Goal: Information Seeking & Learning: Check status

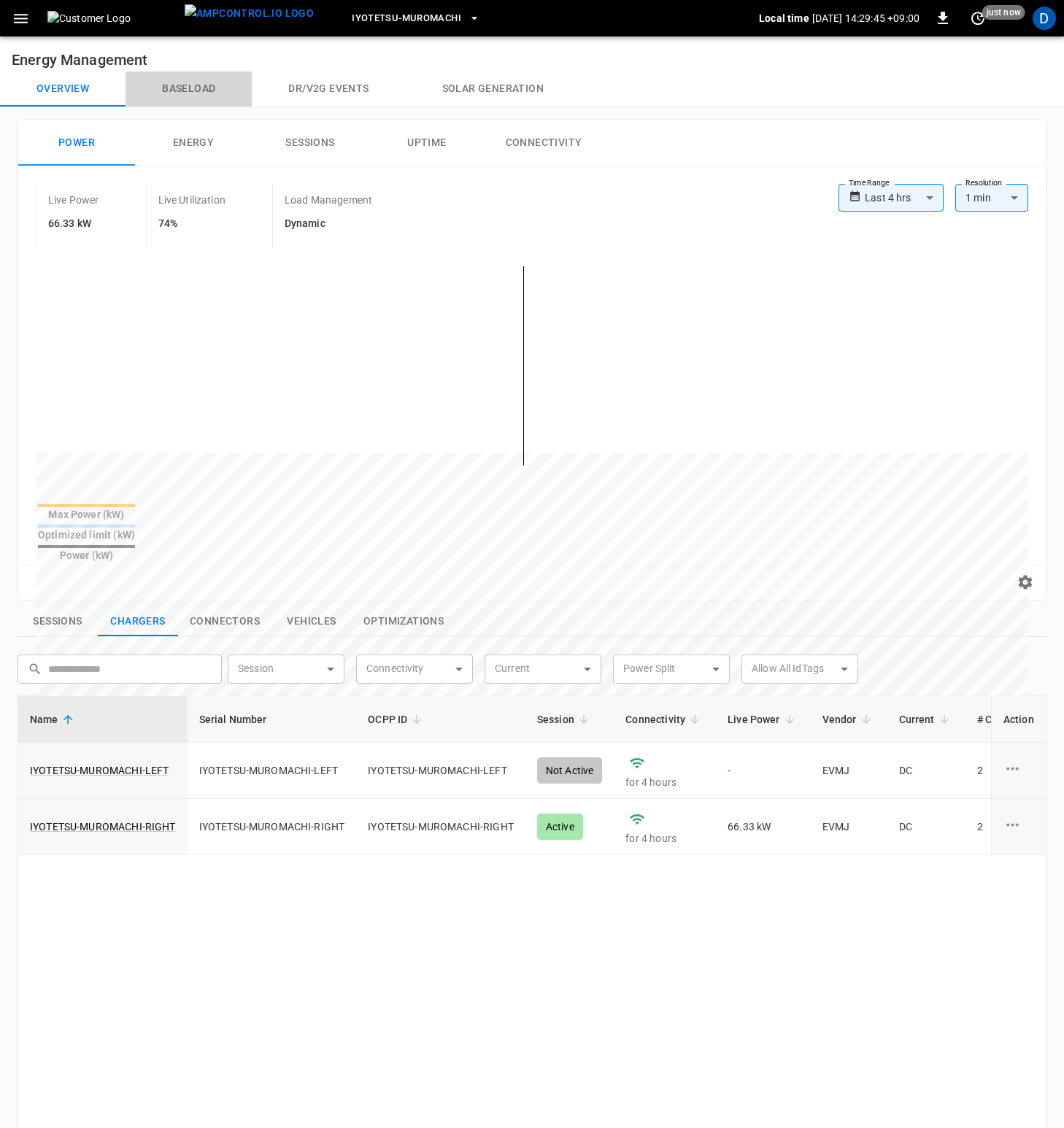
click at [196, 83] on button "Baseload" at bounding box center [188, 89] width 126 height 35
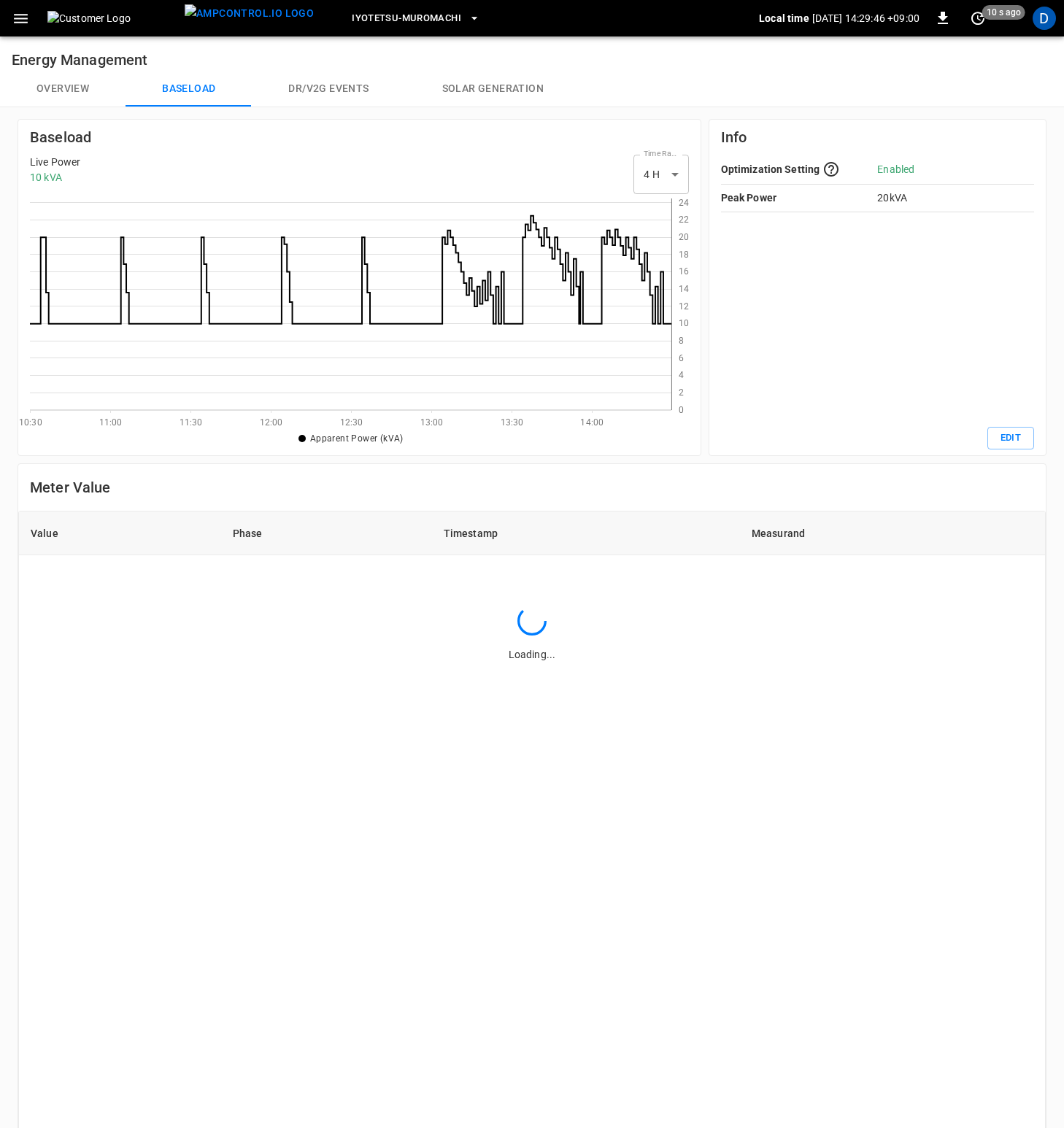
scroll to position [201, 630]
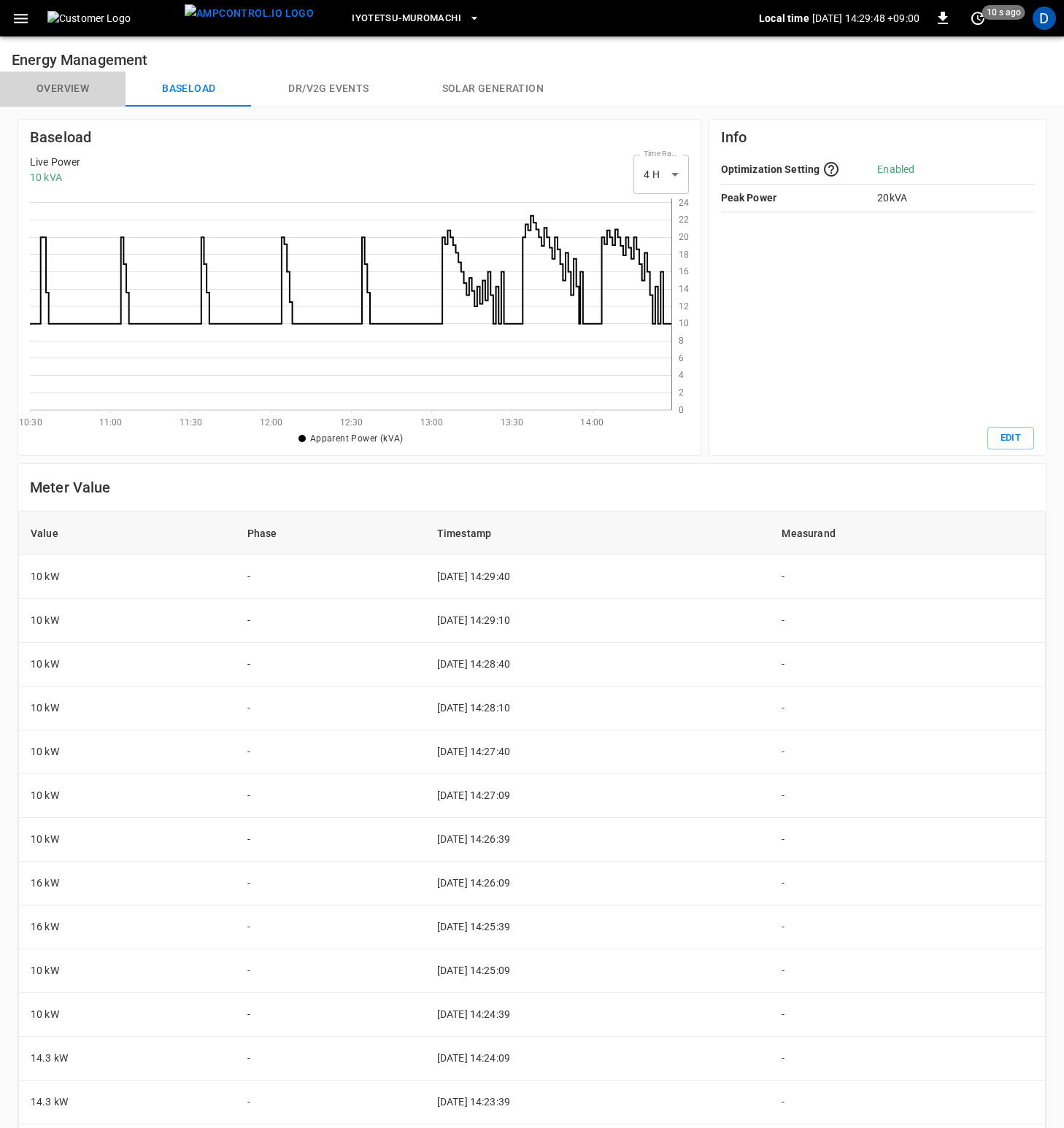
click at [70, 90] on button "Overview" at bounding box center [63, 89] width 125 height 35
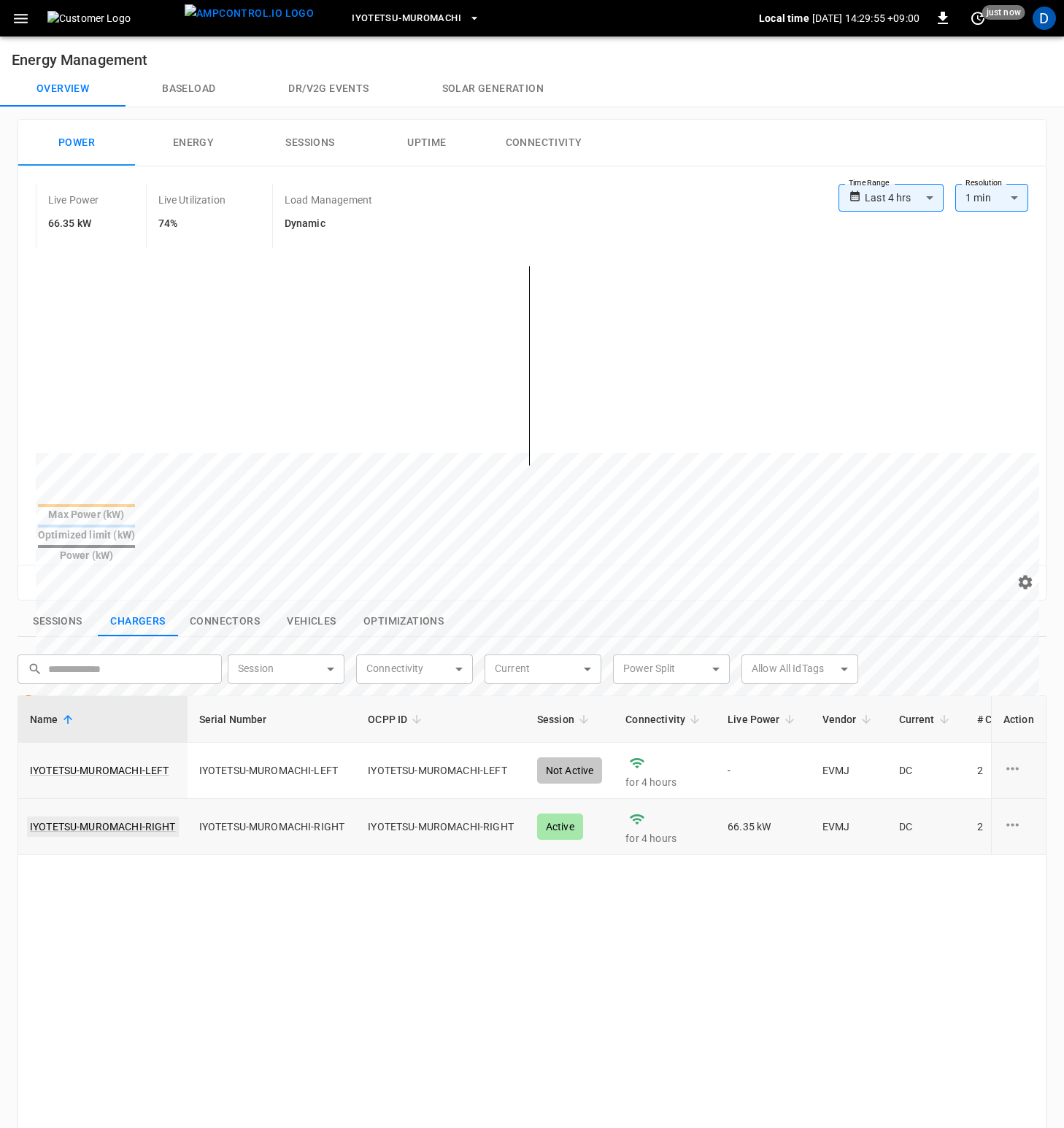
click at [140, 816] on link "IYOTETSU-MUROMACHI-RIGHT" at bounding box center [102, 826] width 152 height 20
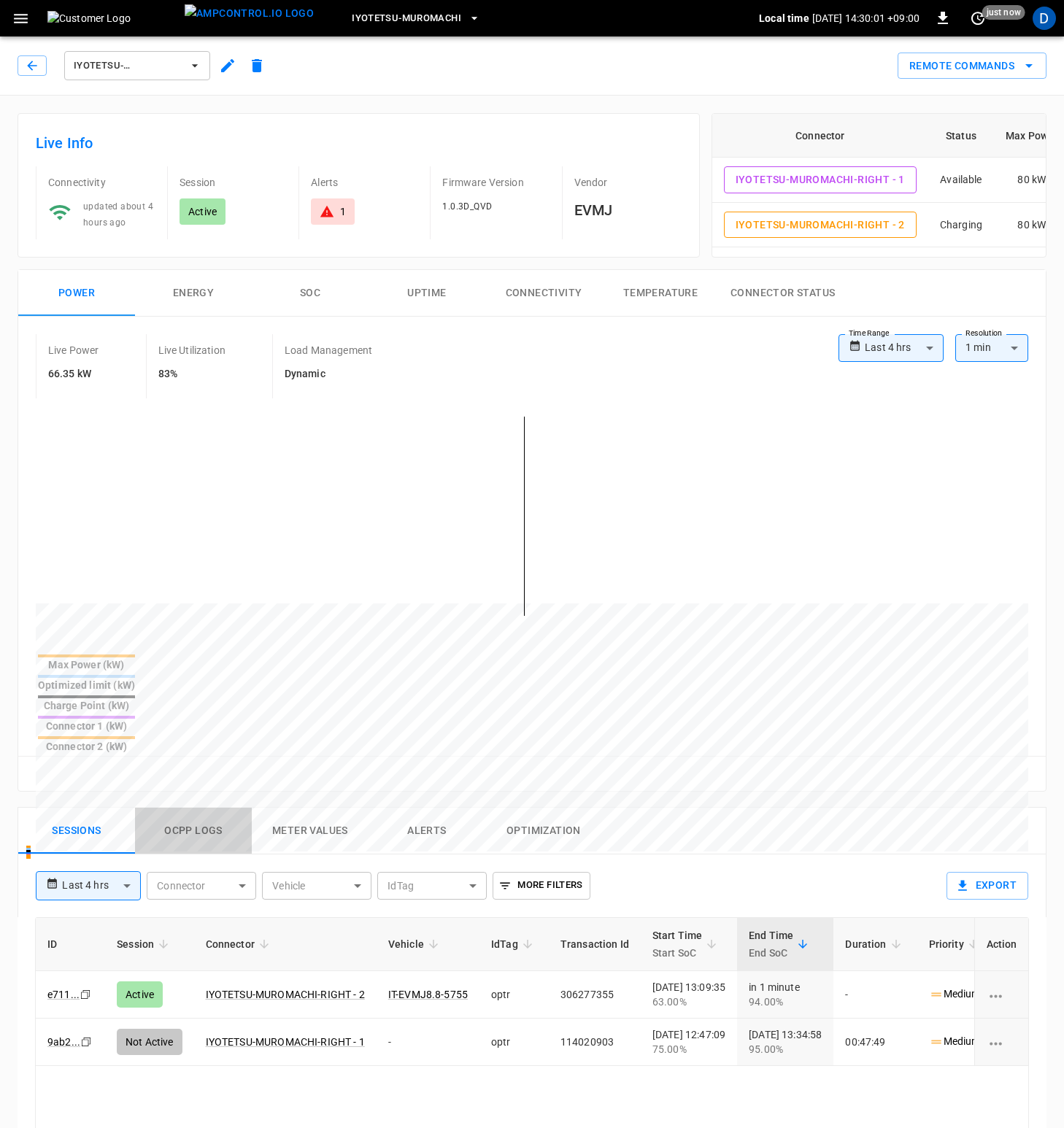
click at [195, 808] on button "Ocpp logs" at bounding box center [193, 831] width 117 height 47
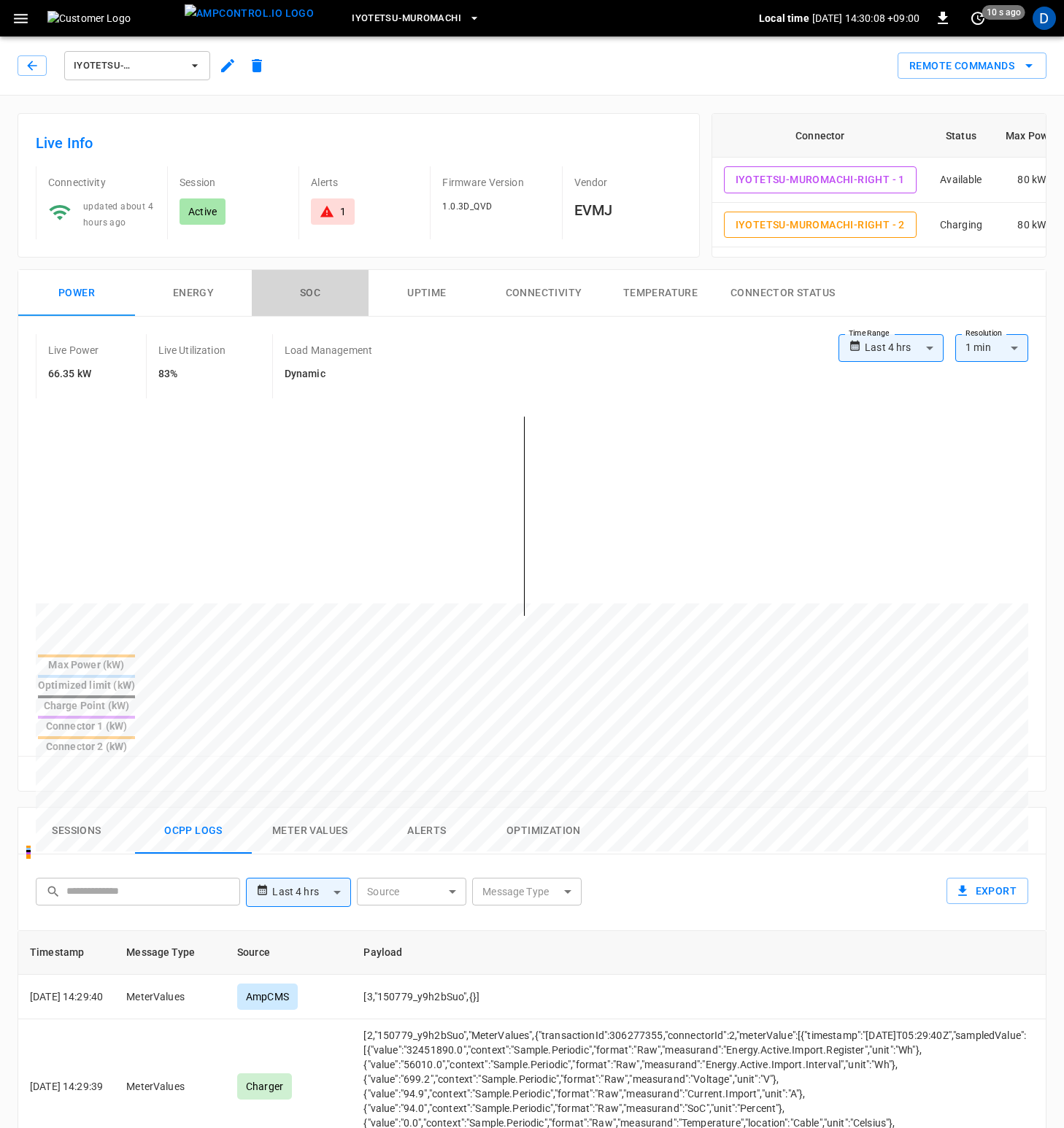
click at [312, 284] on button "SOC" at bounding box center [310, 293] width 117 height 47
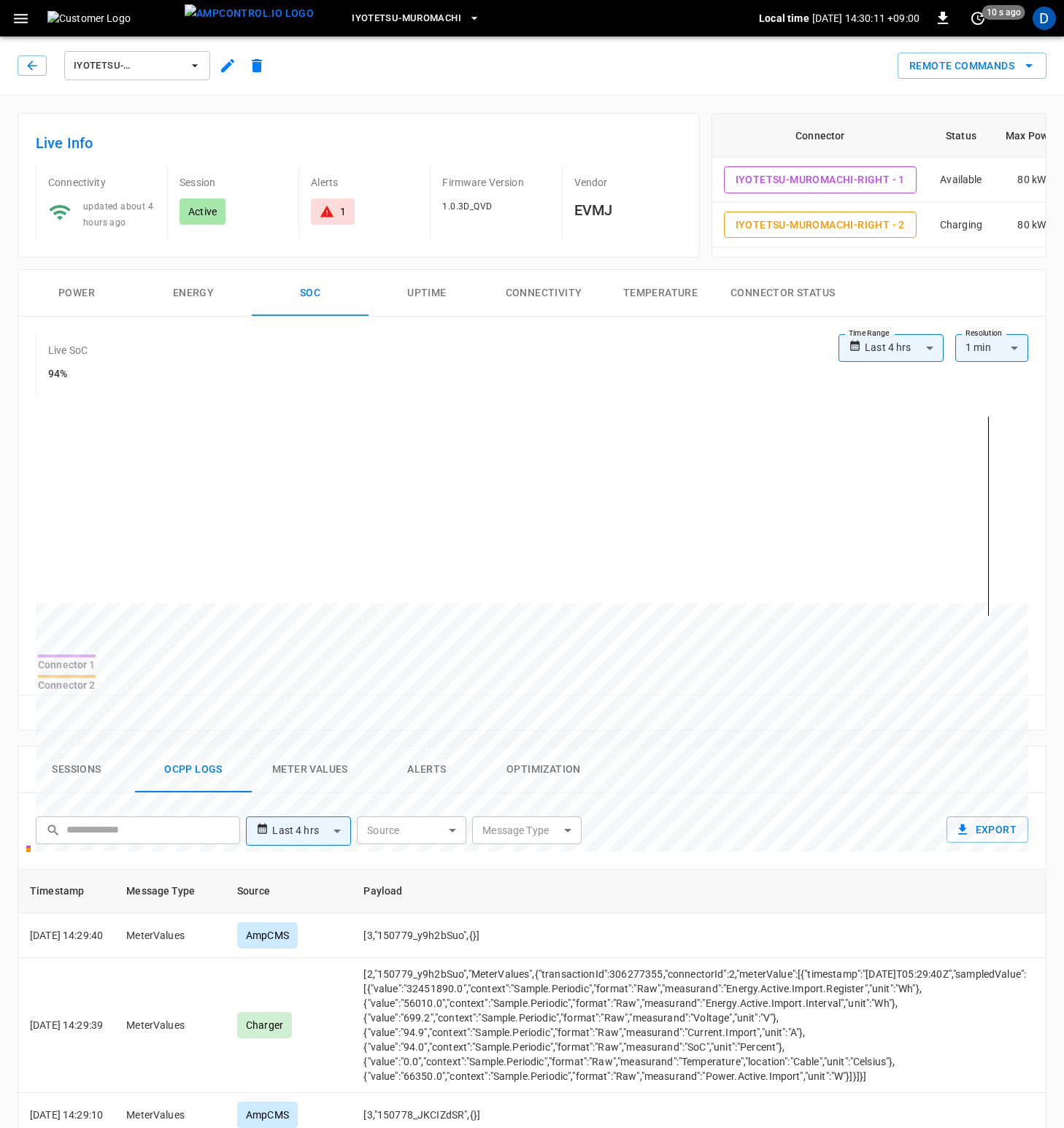
click at [65, 297] on button "Power" at bounding box center [76, 293] width 117 height 47
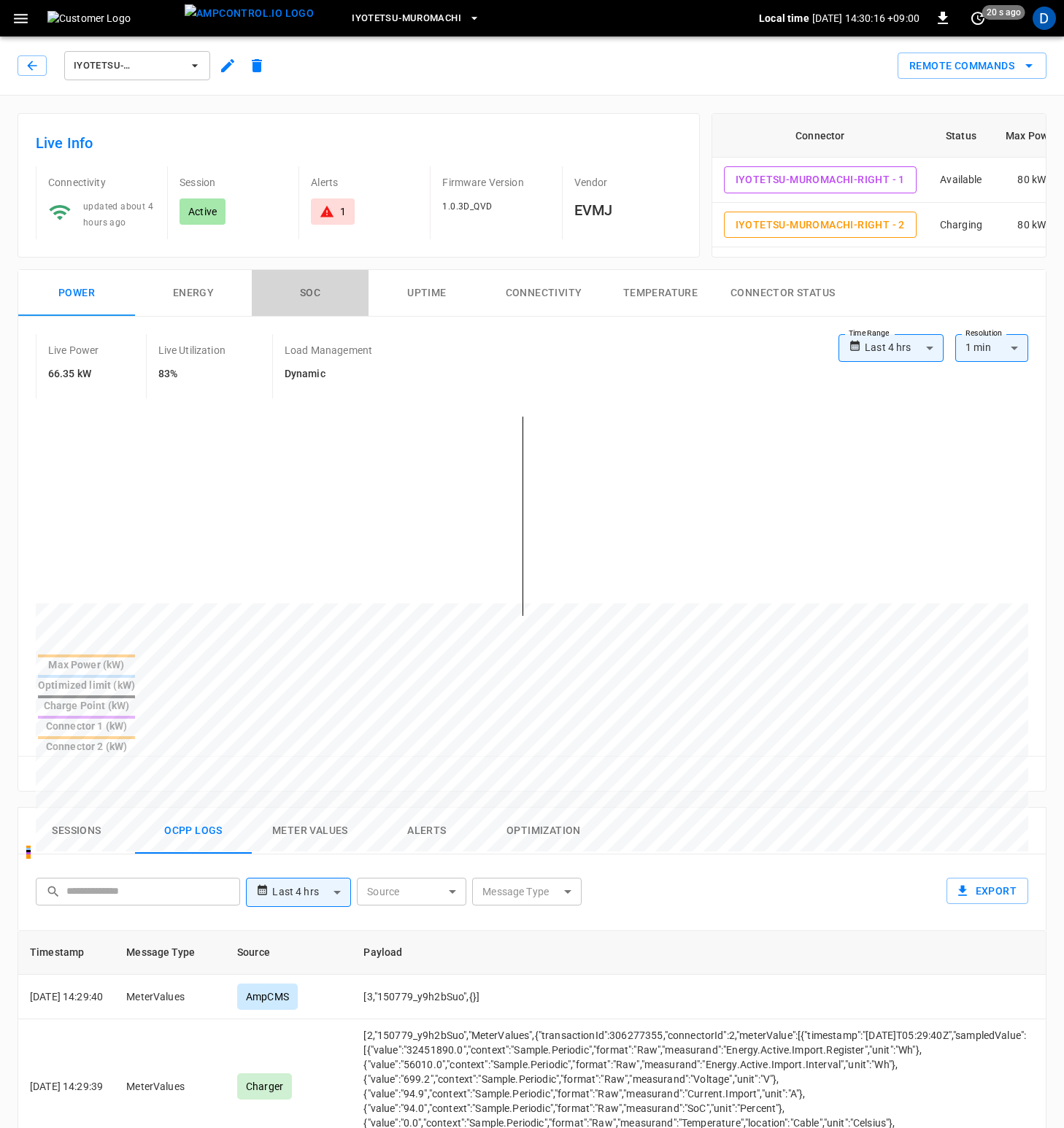
click at [296, 287] on button "SOC" at bounding box center [310, 293] width 117 height 47
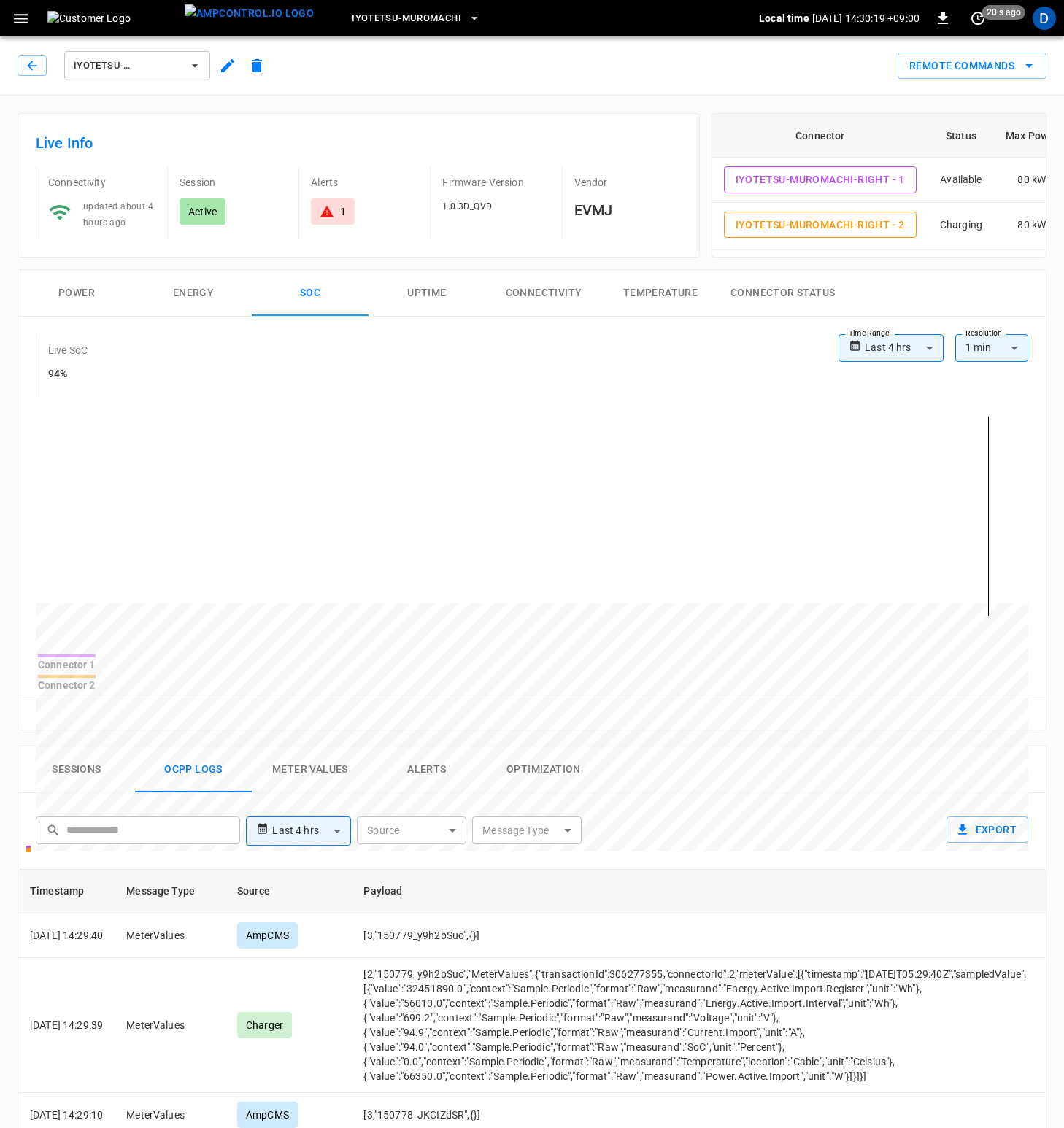
click at [66, 302] on button "Power" at bounding box center [76, 293] width 117 height 47
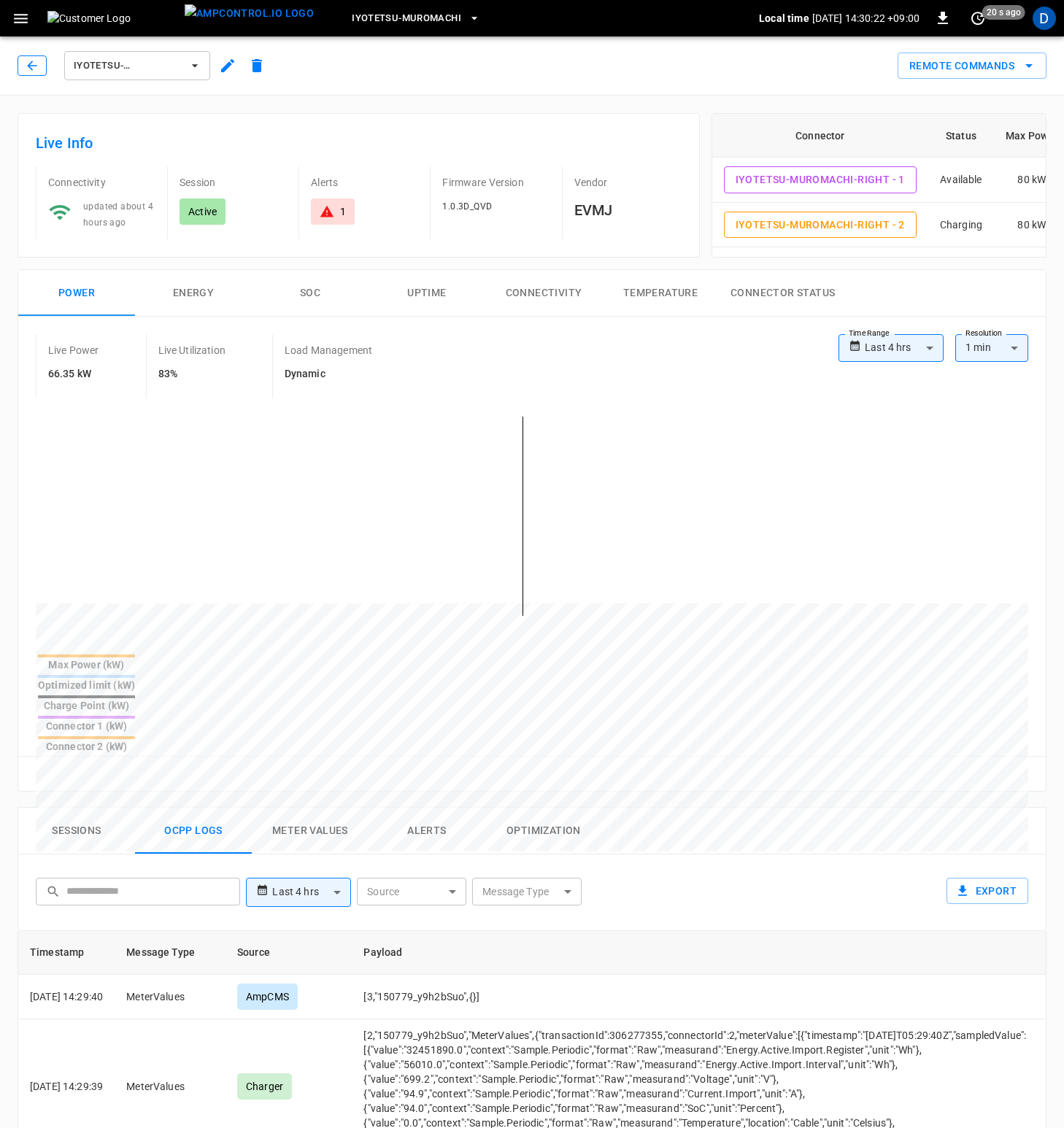
click at [29, 63] on icon "button" at bounding box center [32, 65] width 15 height 15
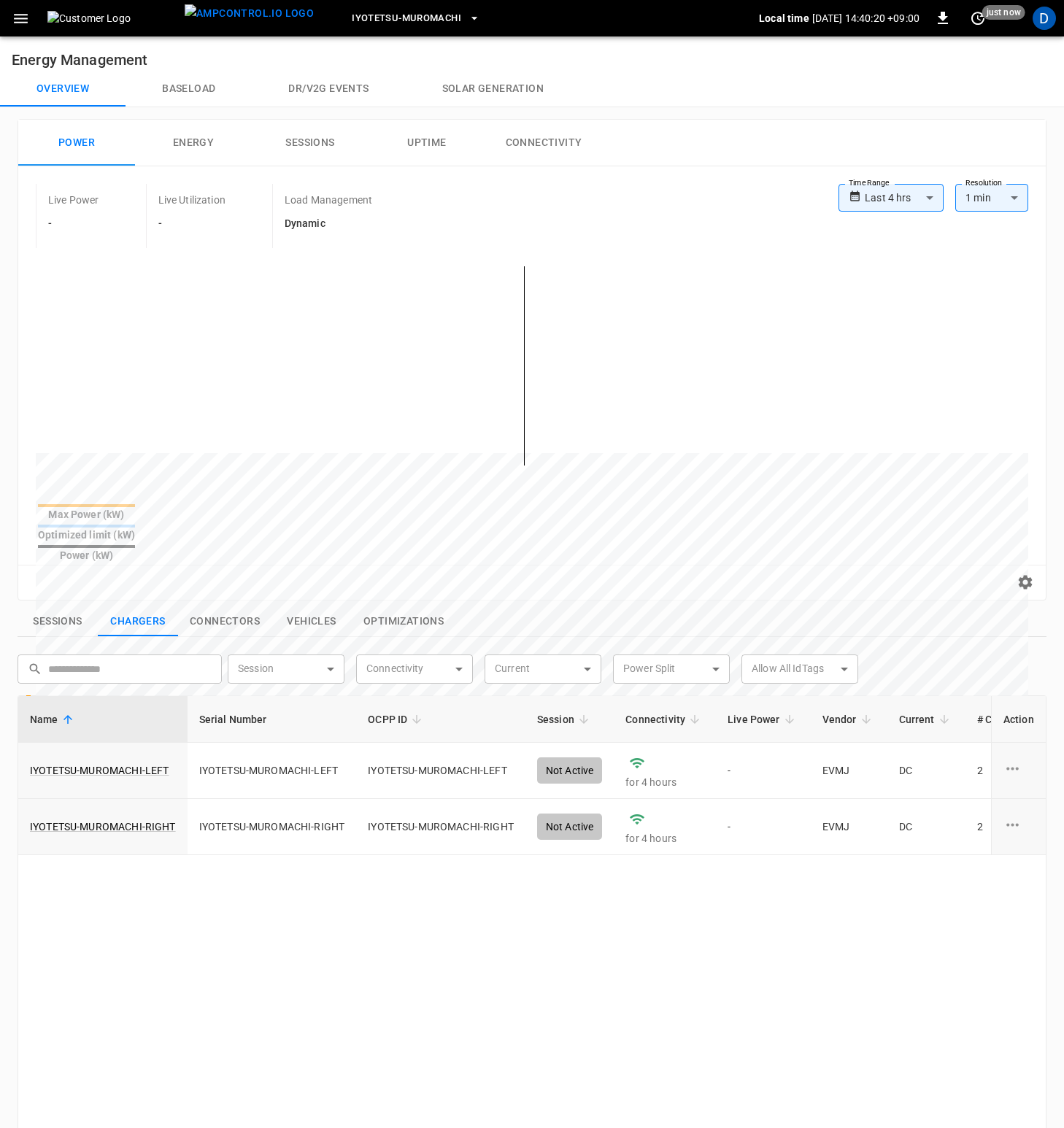
click at [194, 79] on button "Baseload" at bounding box center [188, 89] width 126 height 35
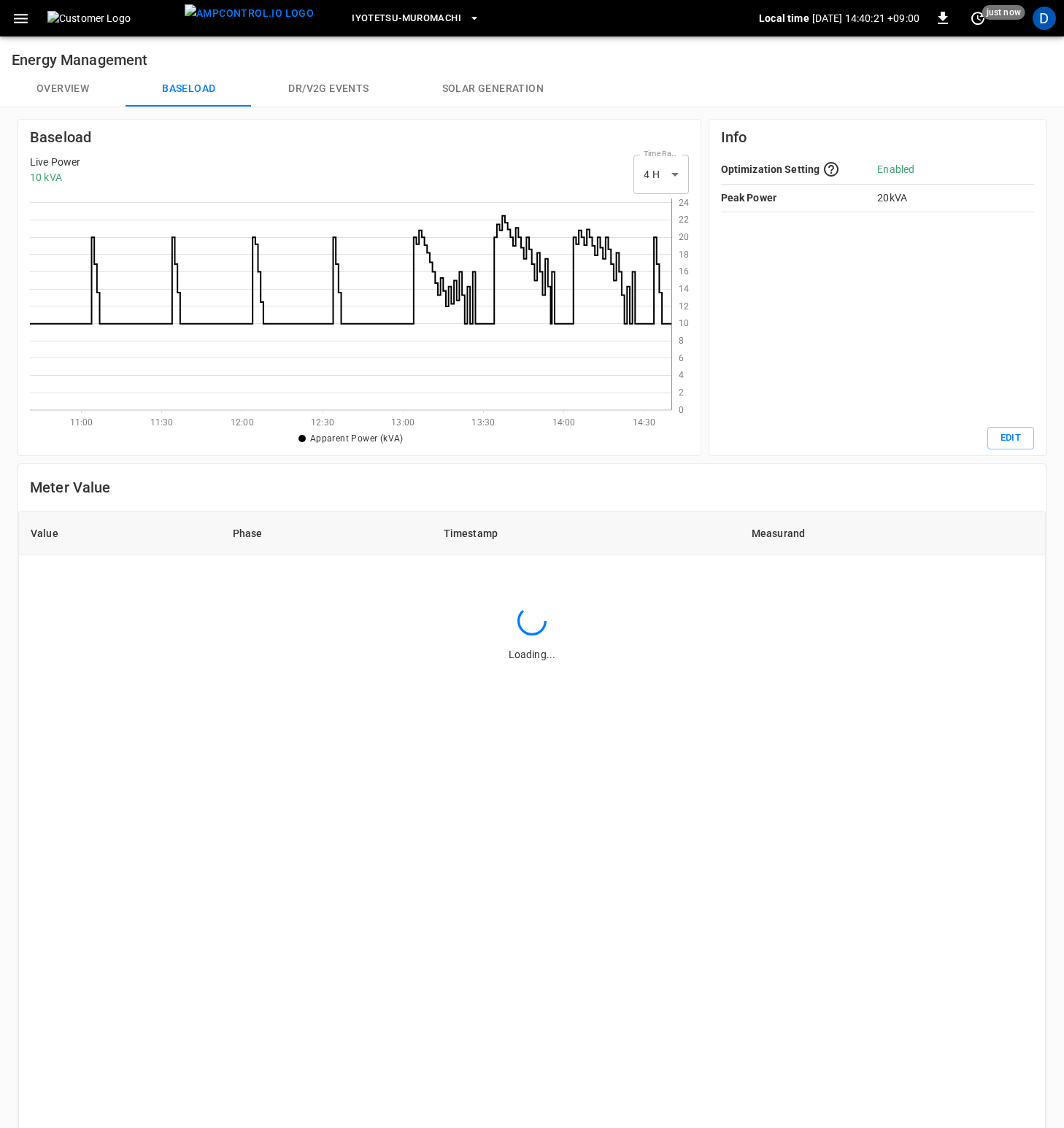
scroll to position [201, 630]
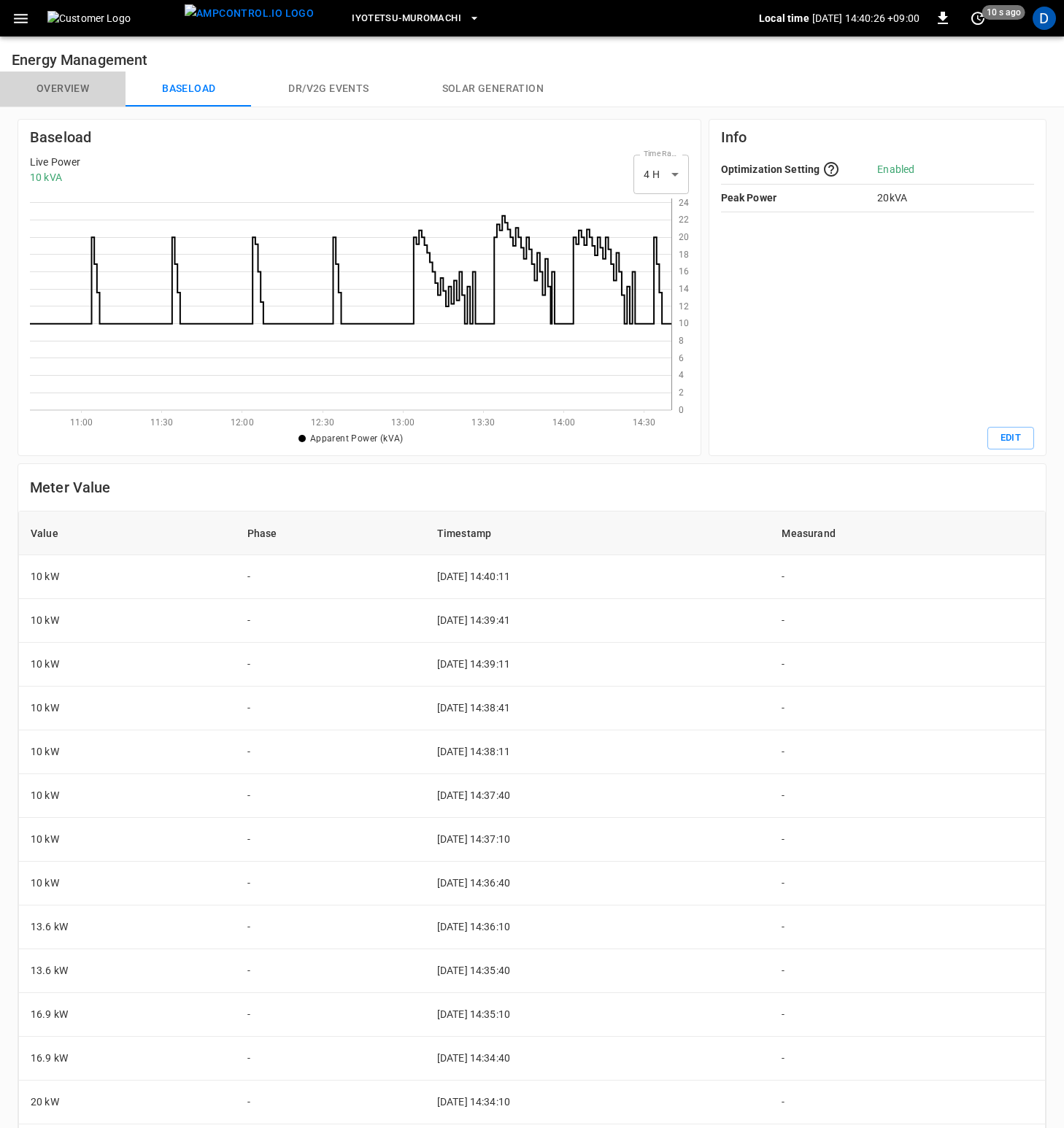
click at [84, 86] on button "Overview" at bounding box center [63, 89] width 125 height 35
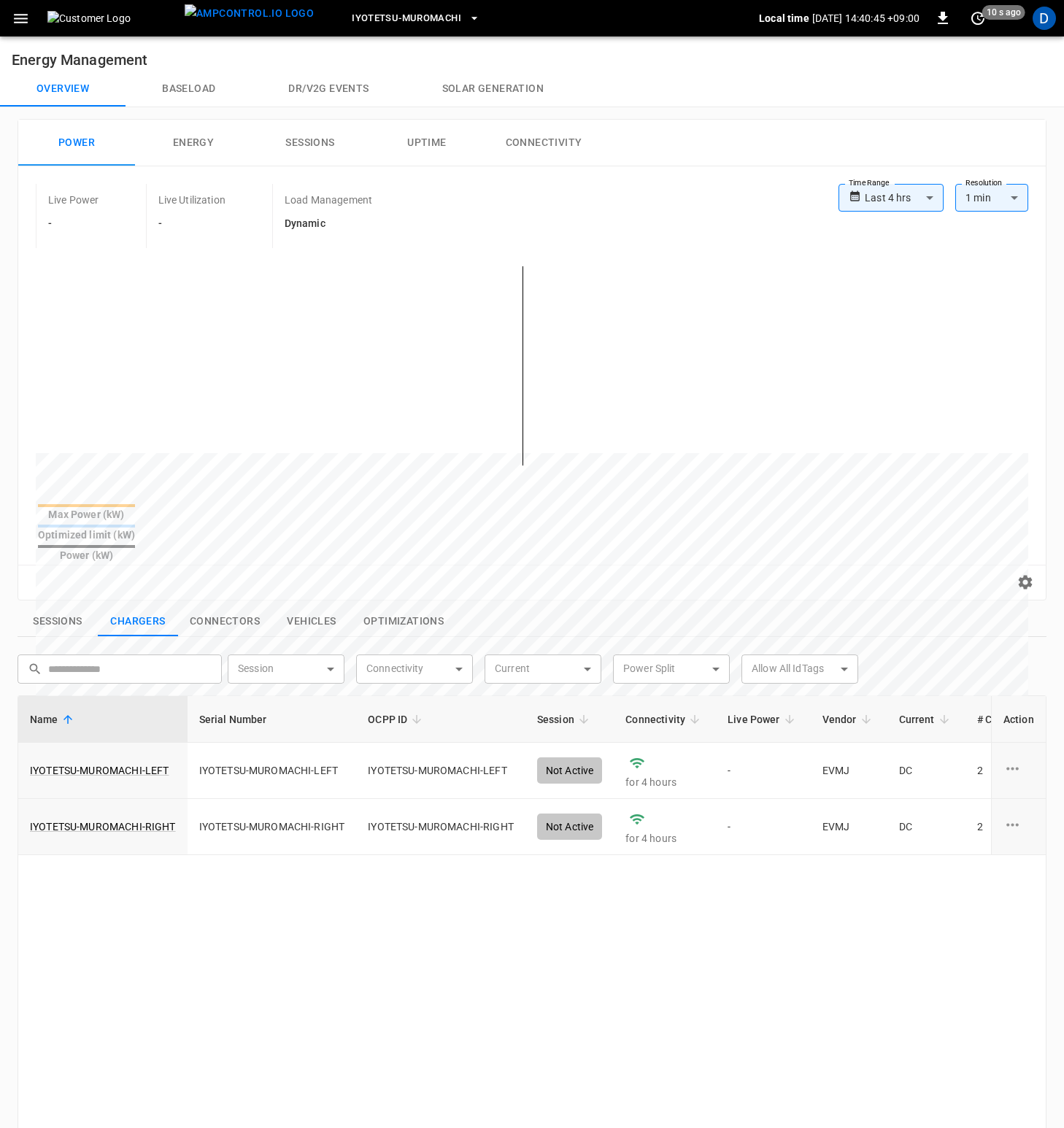
click at [52, 606] on button "Sessions" at bounding box center [57, 621] width 80 height 30
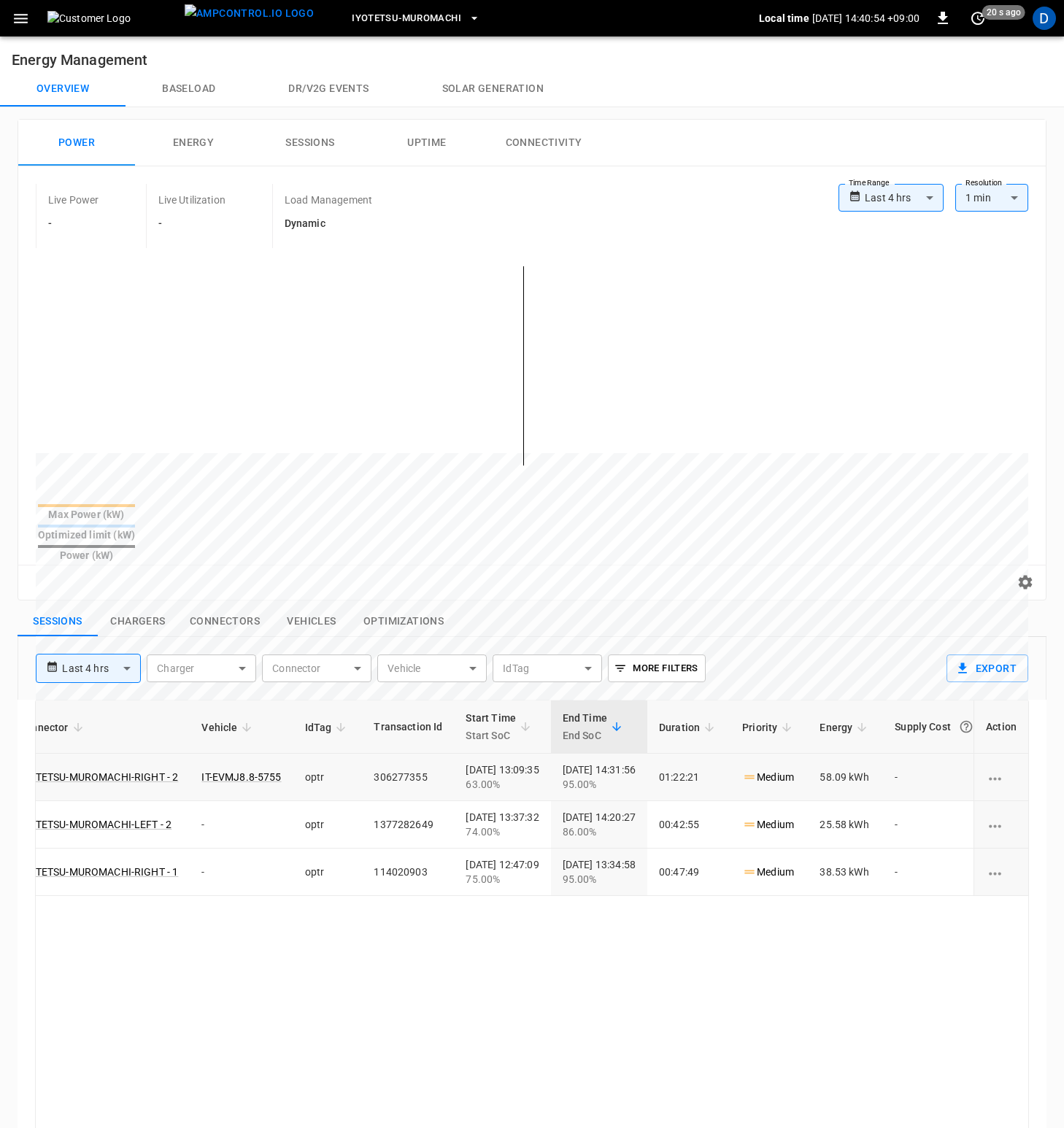
scroll to position [0, 409]
